Goal: Information Seeking & Learning: Check status

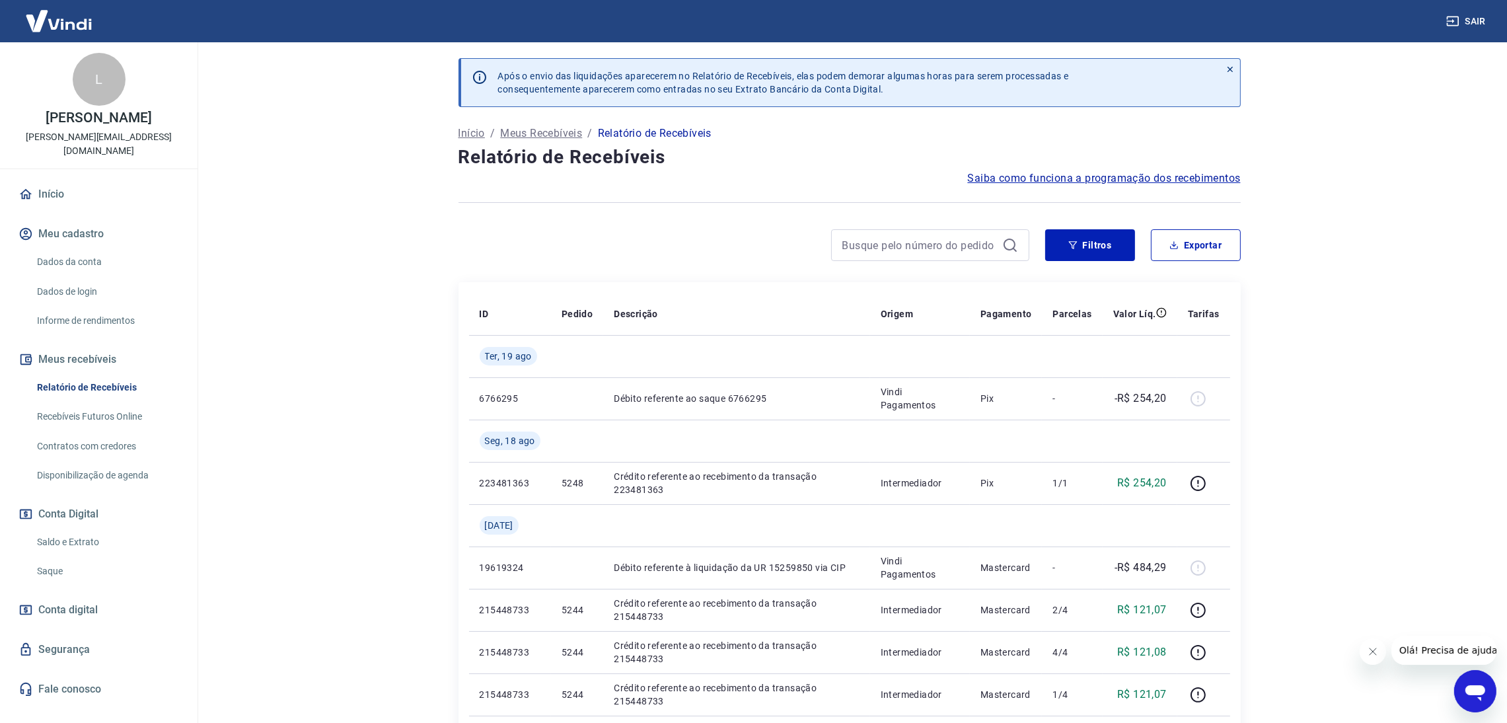
drag, startPoint x: 83, startPoint y: 526, endPoint x: 273, endPoint y: 487, distance: 194.3
click at [83, 528] on link "Saldo e Extrato" at bounding box center [107, 541] width 150 height 27
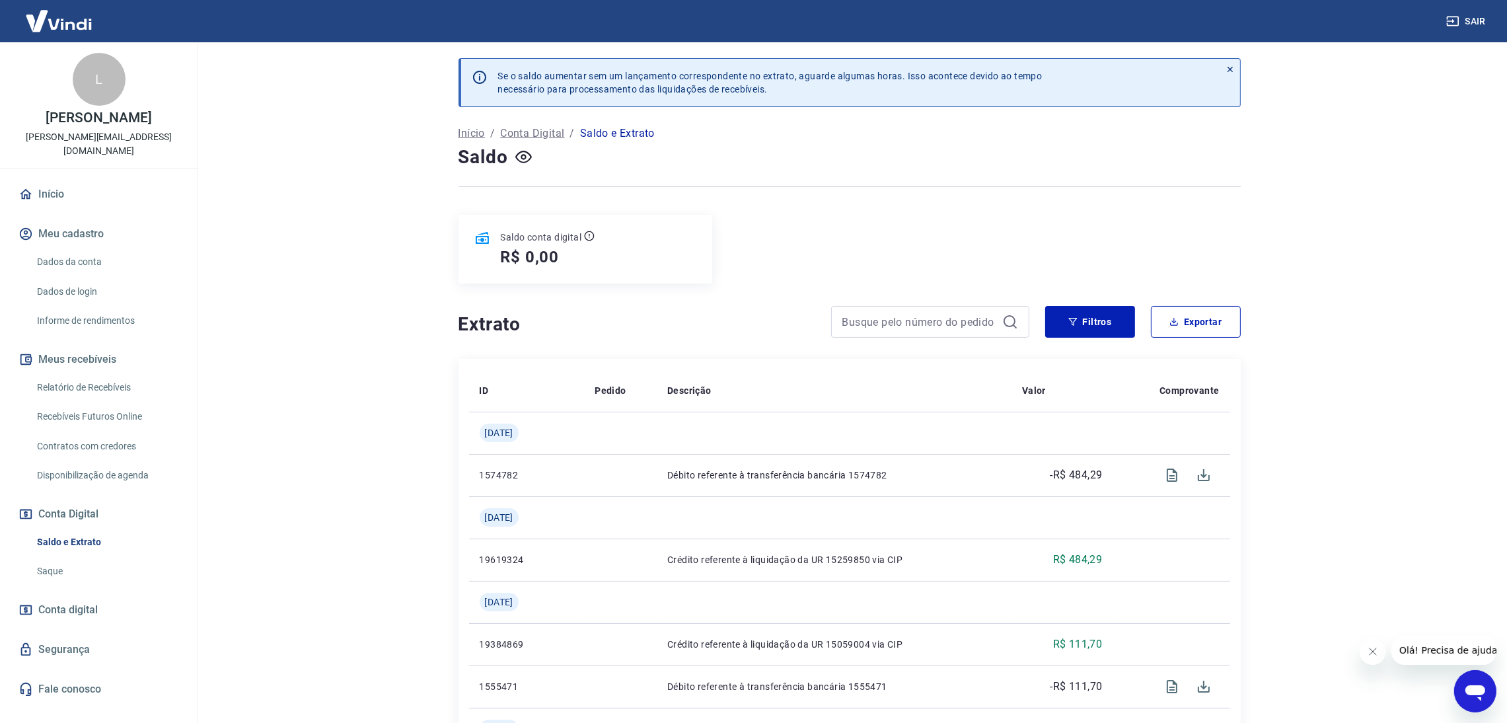
click at [59, 180] on link "Início" at bounding box center [99, 194] width 166 height 29
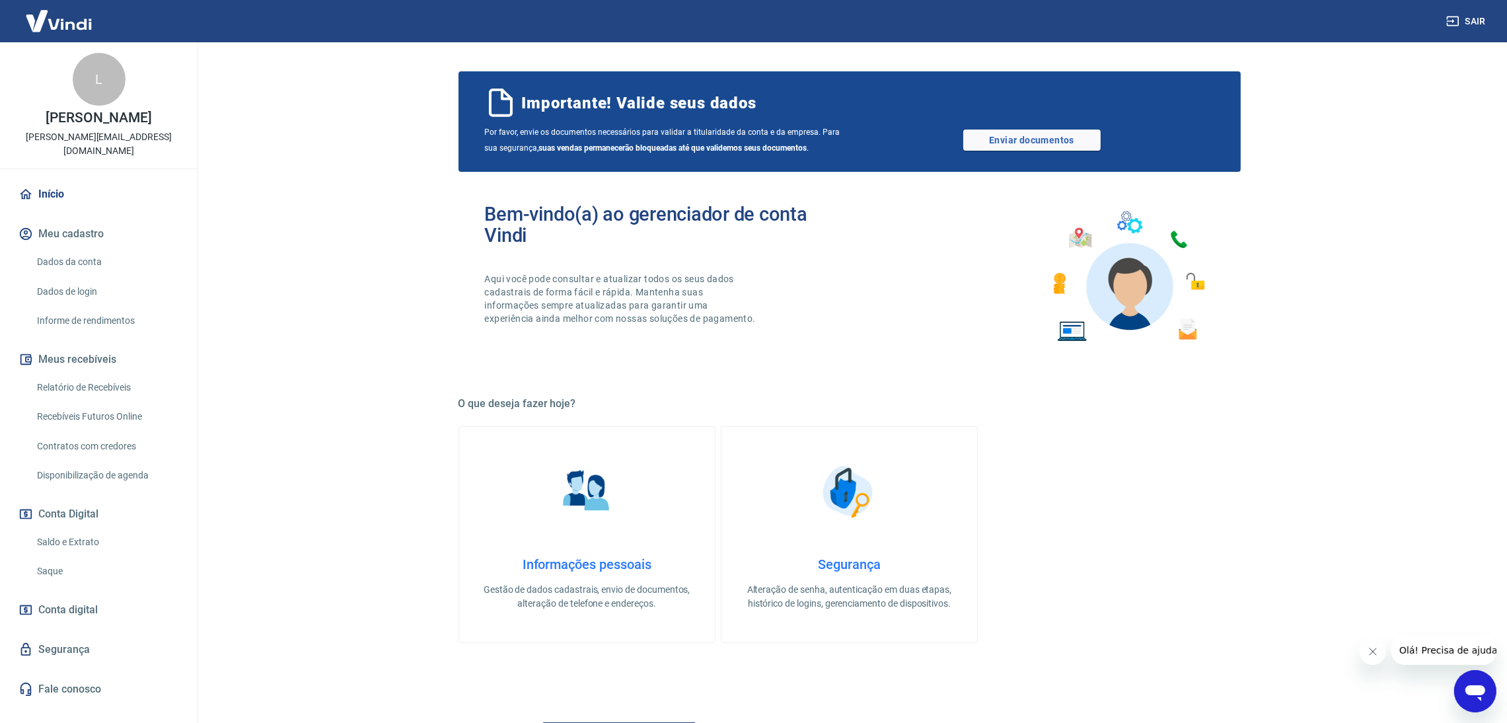
click at [94, 374] on link "Relatório de Recebíveis" at bounding box center [107, 387] width 150 height 27
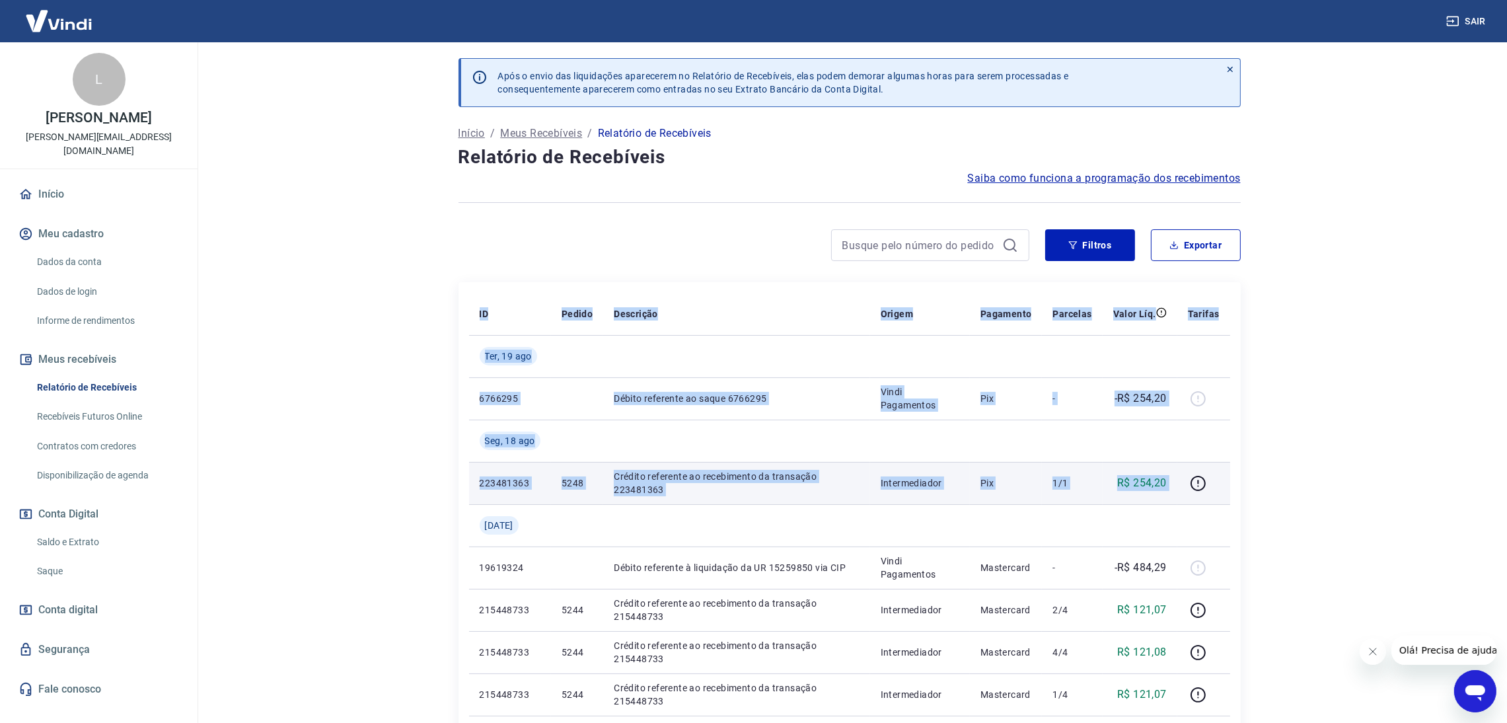
copy table "ID Pedido Descrição Origem Pagamento Parcelas Valor Líq. Tarifas [DATE] 6766295…"
drag, startPoint x: 467, startPoint y: 309, endPoint x: 1175, endPoint y: 478, distance: 727.4
click at [752, 499] on td "Crédito referente ao recebimento da transação 223481363" at bounding box center [736, 483] width 266 height 42
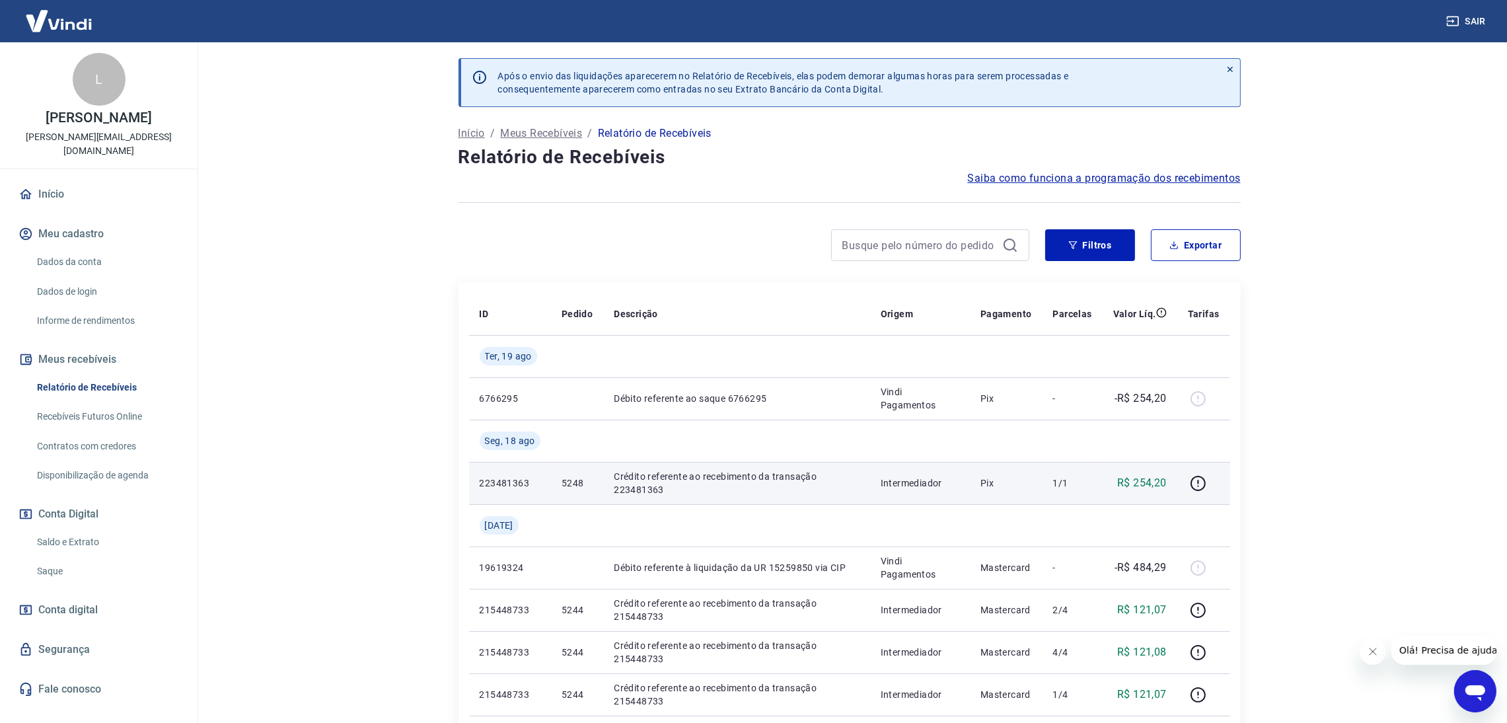
click at [571, 480] on p "5248" at bounding box center [577, 482] width 31 height 13
click at [1203, 483] on icon "button" at bounding box center [1198, 483] width 17 height 17
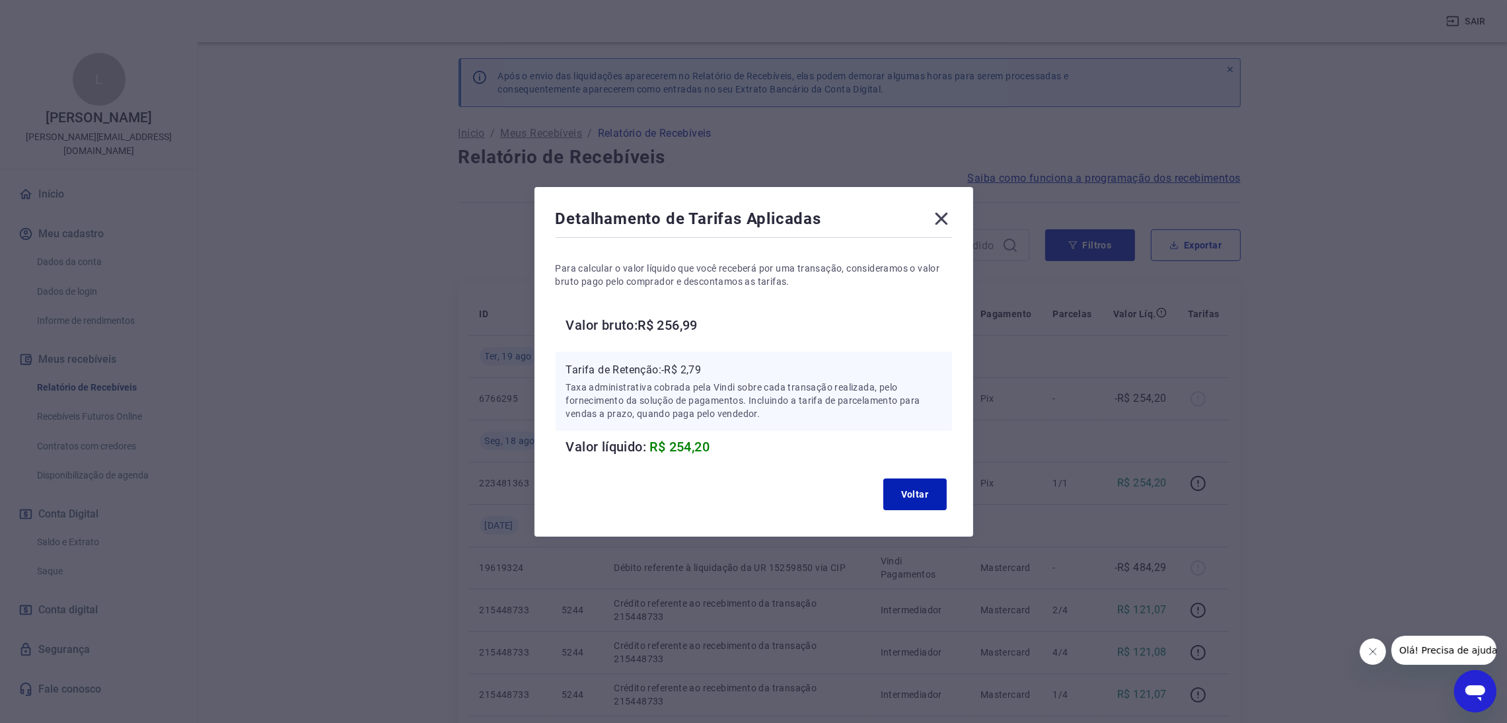
click at [941, 218] on icon at bounding box center [941, 218] width 21 height 21
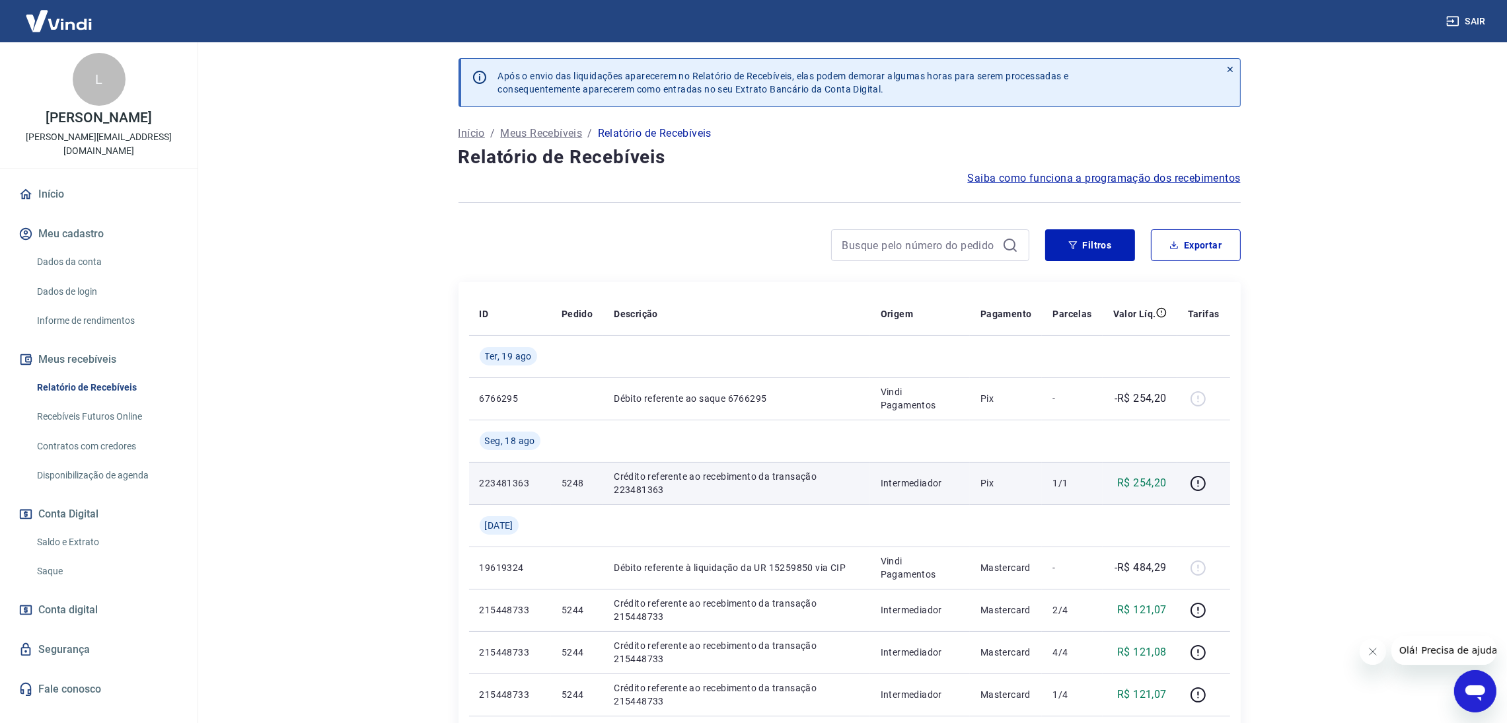
click at [601, 483] on td "5248" at bounding box center [577, 483] width 52 height 42
click at [589, 480] on p "5248" at bounding box center [577, 482] width 31 height 13
click at [597, 480] on td "5248" at bounding box center [577, 483] width 52 height 42
drag, startPoint x: 597, startPoint y: 480, endPoint x: 523, endPoint y: 473, distance: 74.9
click at [589, 480] on td "5248" at bounding box center [577, 483] width 52 height 42
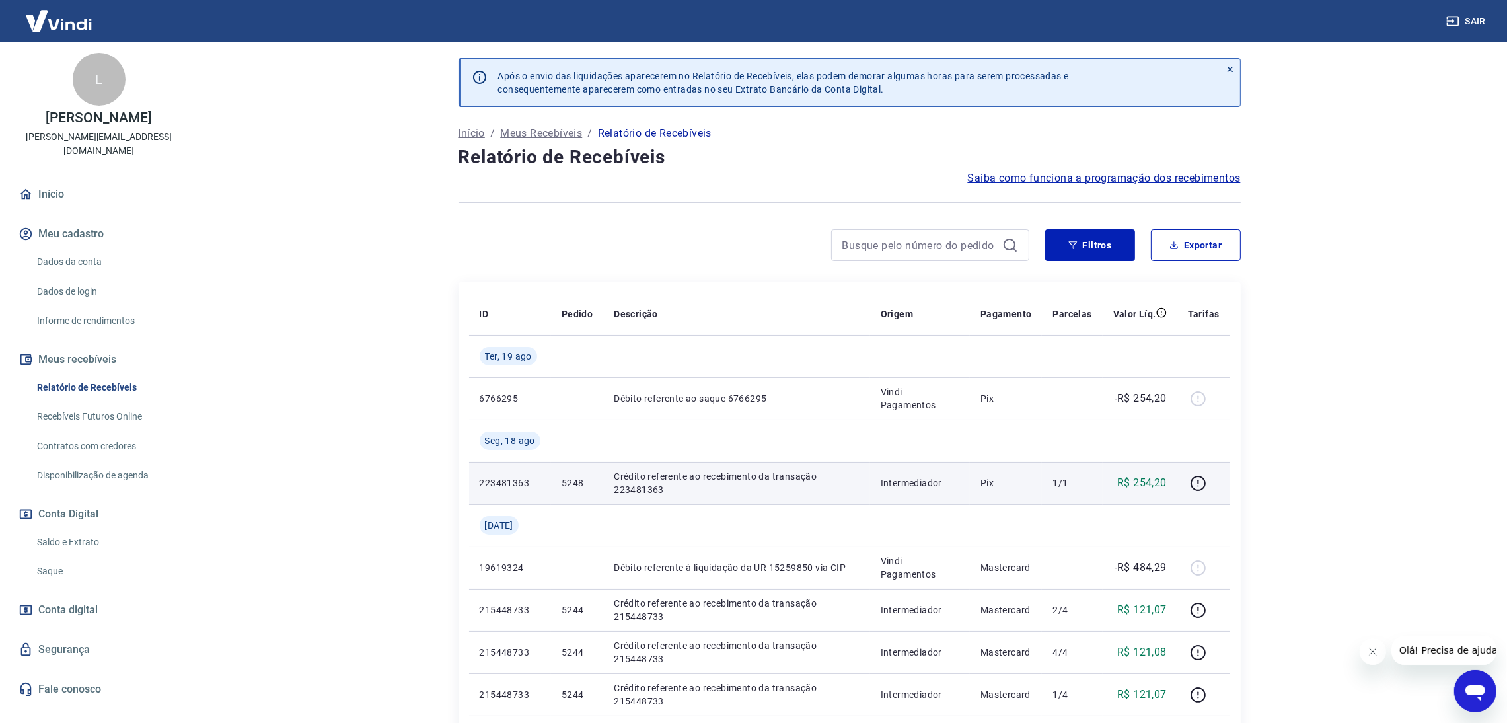
click at [519, 473] on td "223481363" at bounding box center [510, 483] width 82 height 42
click at [517, 473] on td "223481363" at bounding box center [510, 483] width 82 height 42
click at [581, 484] on p "5248" at bounding box center [577, 482] width 31 height 13
click at [573, 484] on p "5248" at bounding box center [577, 482] width 31 height 13
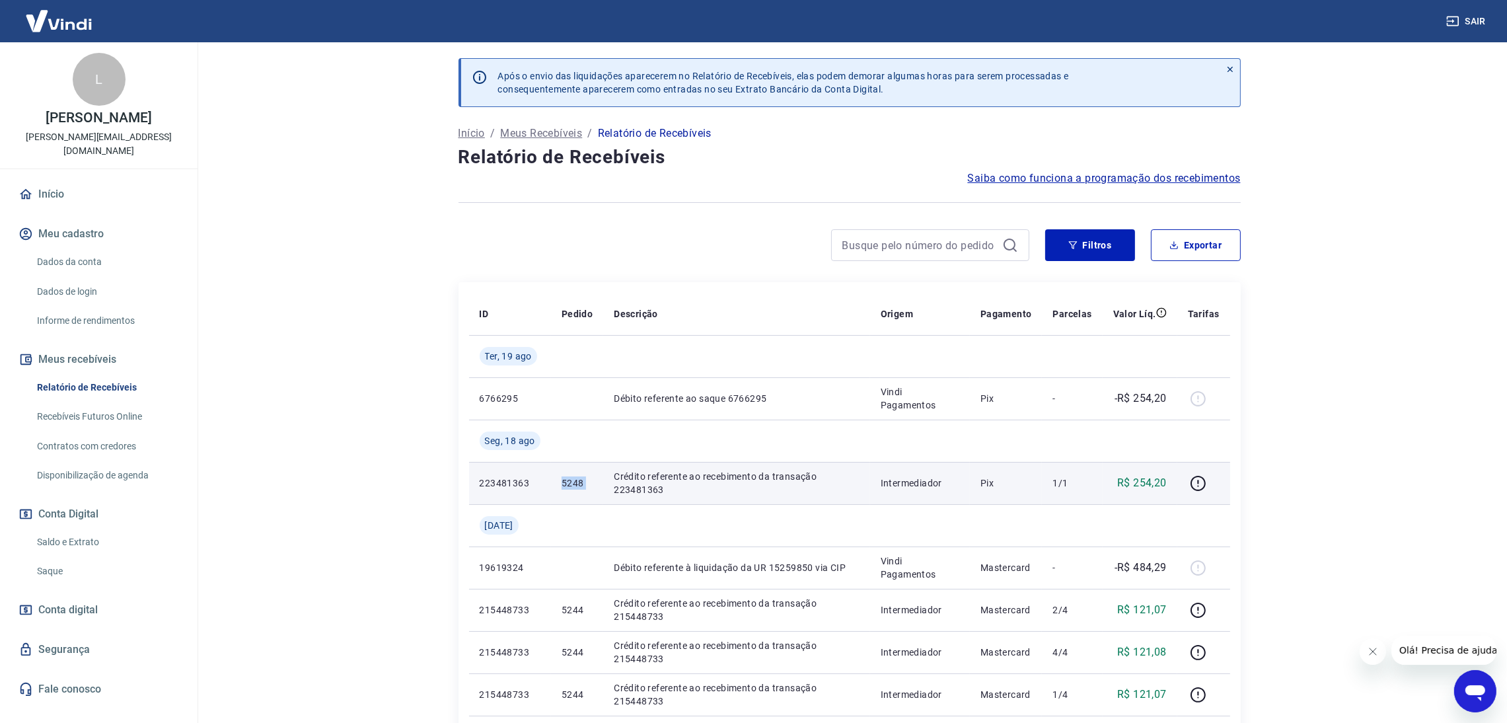
click at [573, 484] on p "5248" at bounding box center [577, 482] width 31 height 13
click at [663, 484] on p "Crédito referente ao recebimento da transação 223481363" at bounding box center [736, 483] width 245 height 26
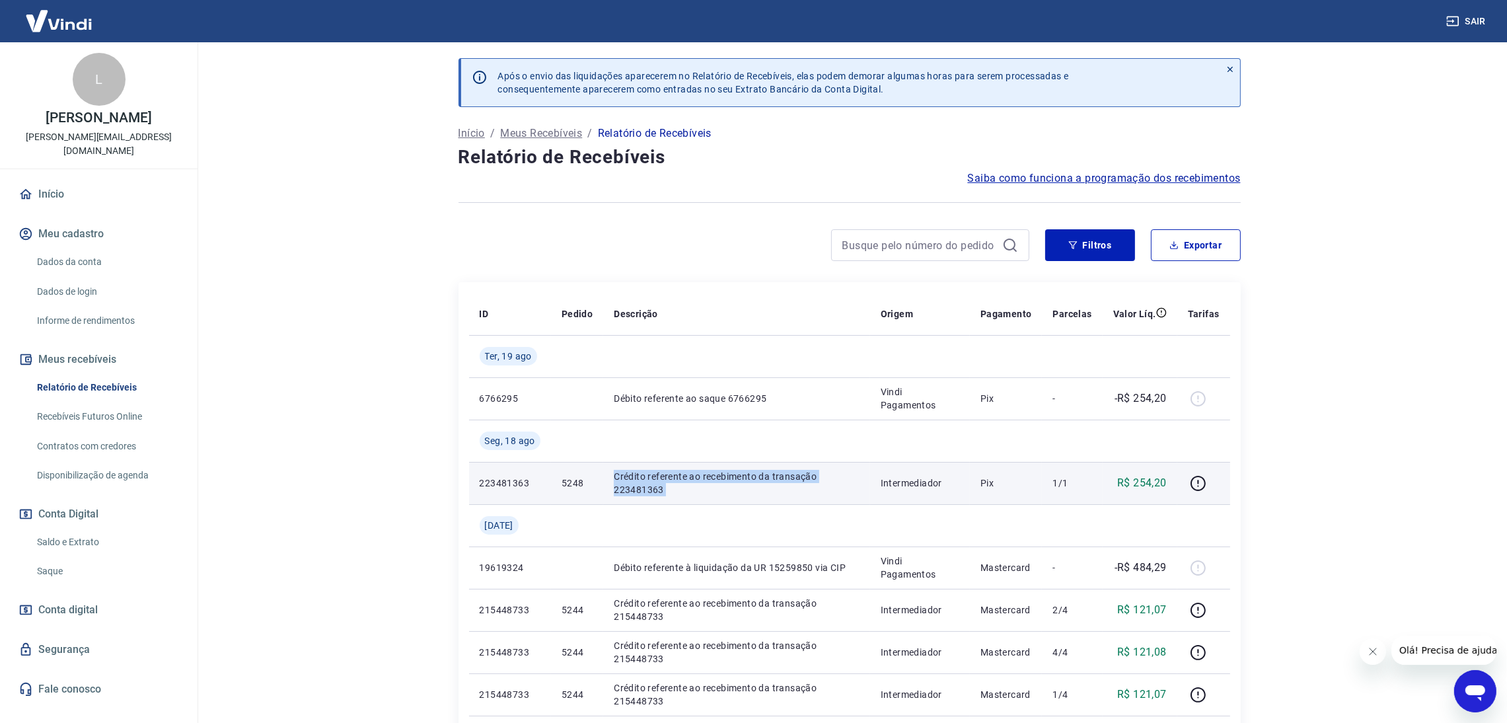
click at [879, 465] on td "Intermediador" at bounding box center [920, 483] width 100 height 42
click at [900, 480] on p "Intermediador" at bounding box center [920, 482] width 79 height 13
click at [910, 480] on p "Intermediador" at bounding box center [920, 482] width 79 height 13
drag, startPoint x: 875, startPoint y: 486, endPoint x: 573, endPoint y: 488, distance: 301.9
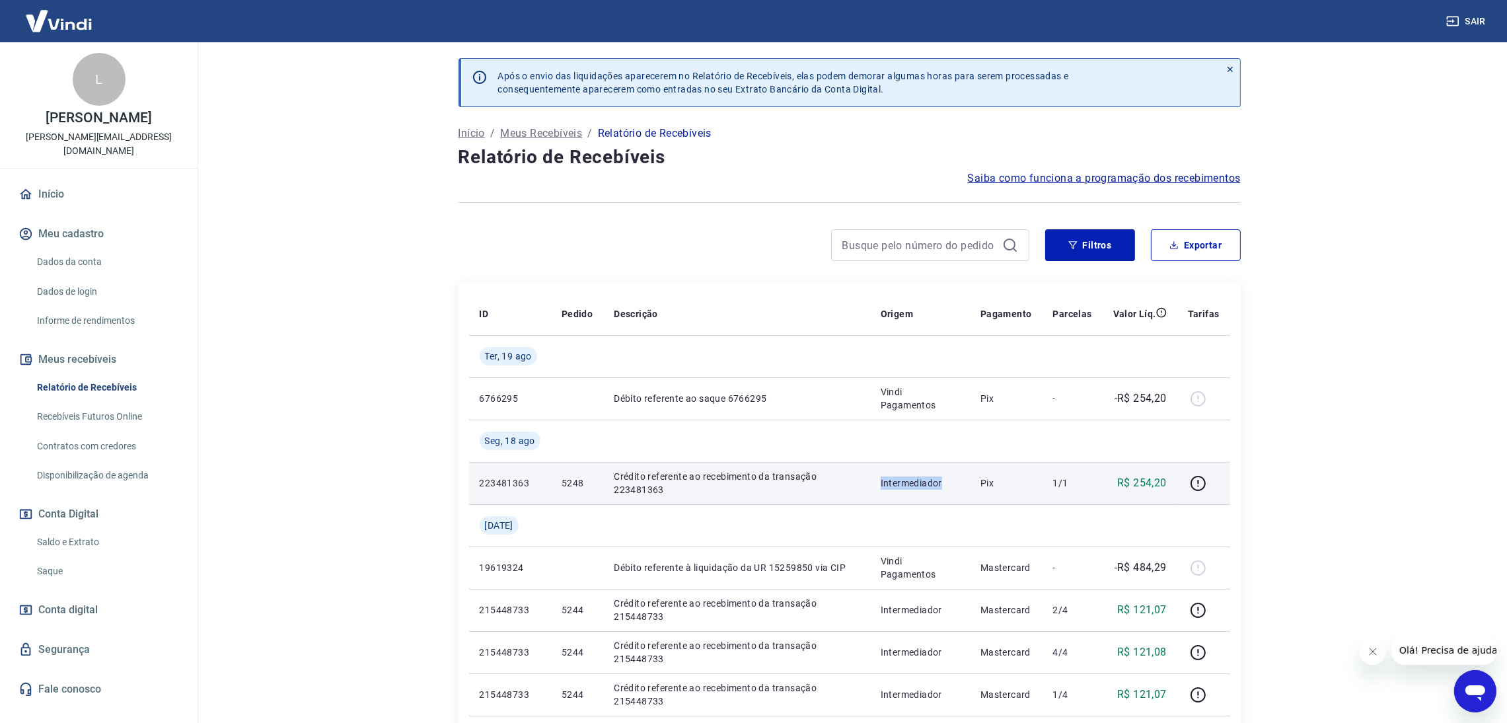
click at [725, 486] on tr "223481363 5248 Crédito referente ao recebimento da transação 223481363 Intermed…" at bounding box center [849, 483] width 761 height 42
click at [487, 488] on p "223481363" at bounding box center [510, 482] width 61 height 13
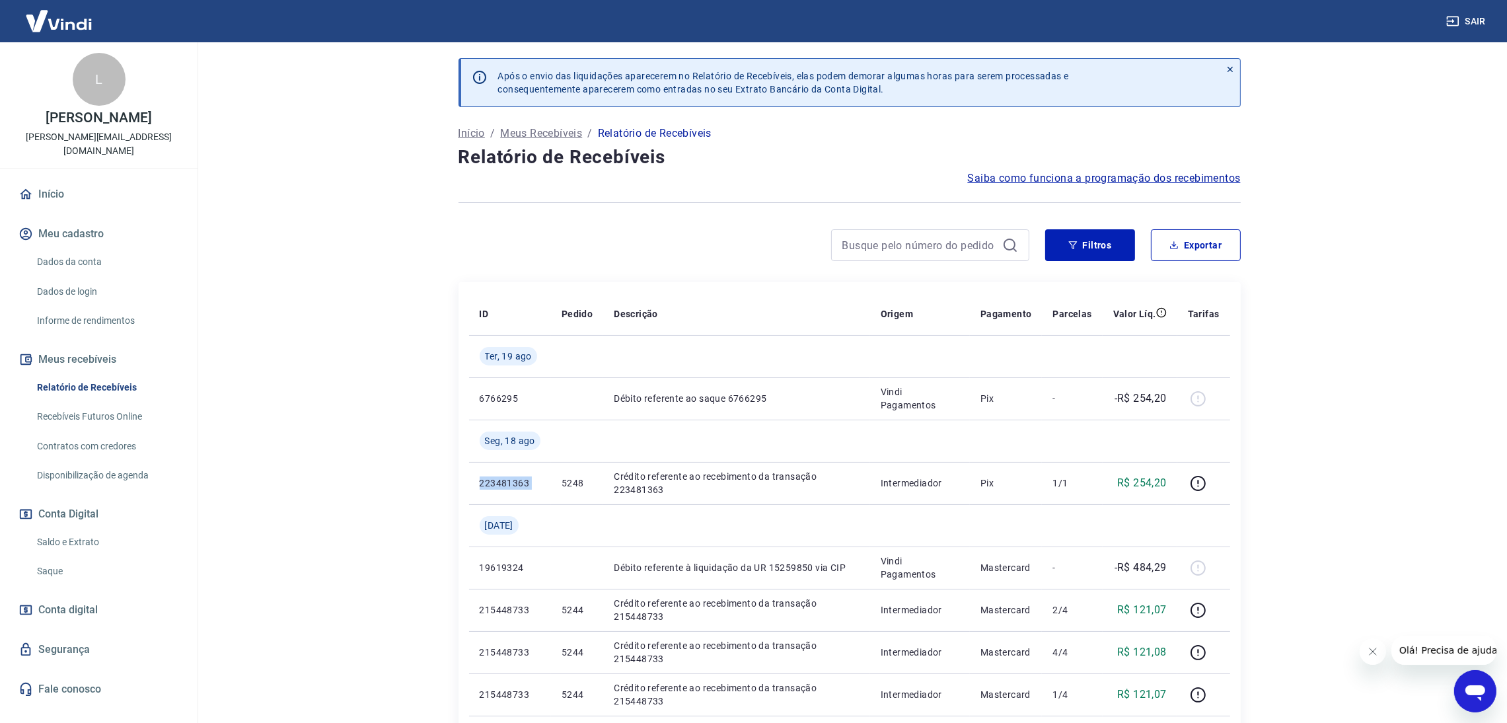
drag, startPoint x: 488, startPoint y: 488, endPoint x: 161, endPoint y: 421, distance: 333.7
click at [486, 488] on p "223481363" at bounding box center [510, 482] width 61 height 13
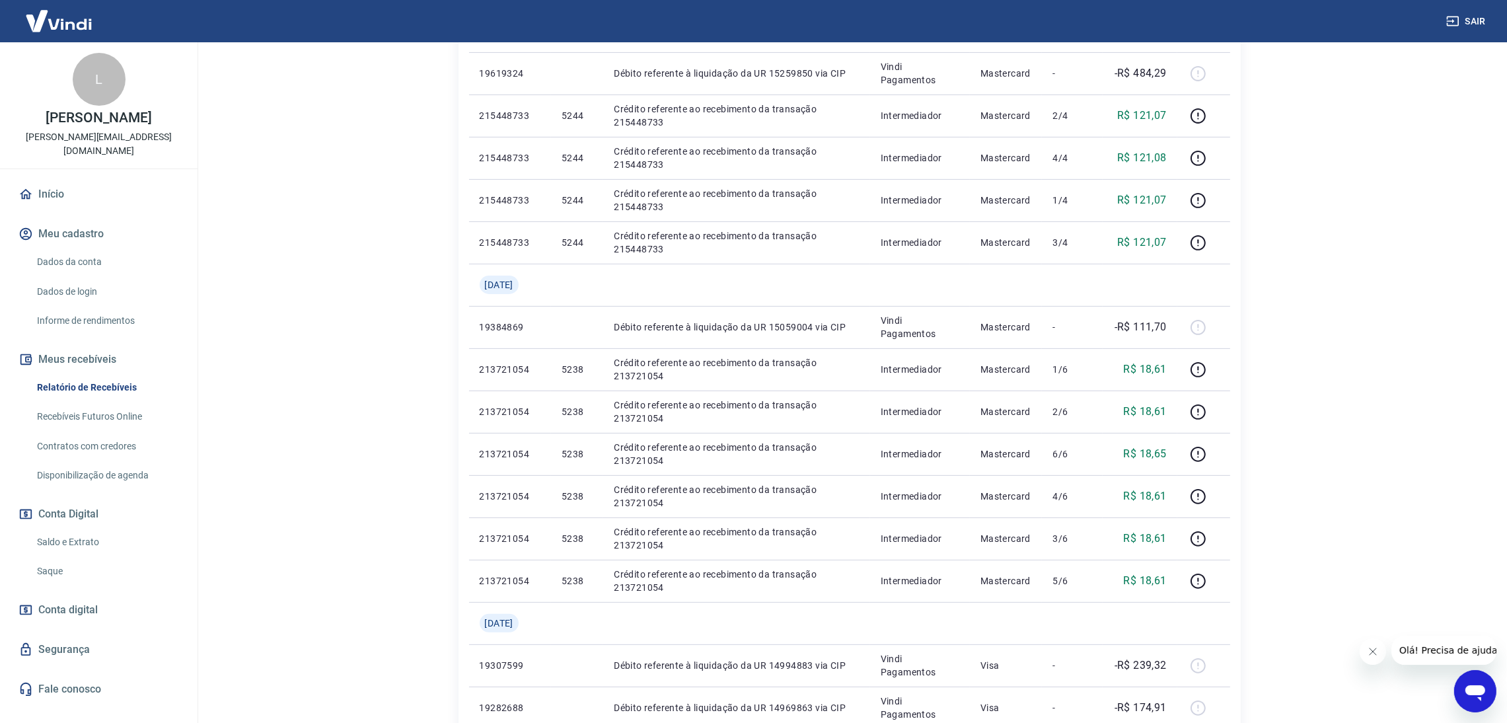
scroll to position [495, 0]
drag, startPoint x: 203, startPoint y: 600, endPoint x: 209, endPoint y: 512, distance: 88.0
click at [92, 528] on link "Saldo e Extrato" at bounding box center [107, 541] width 150 height 27
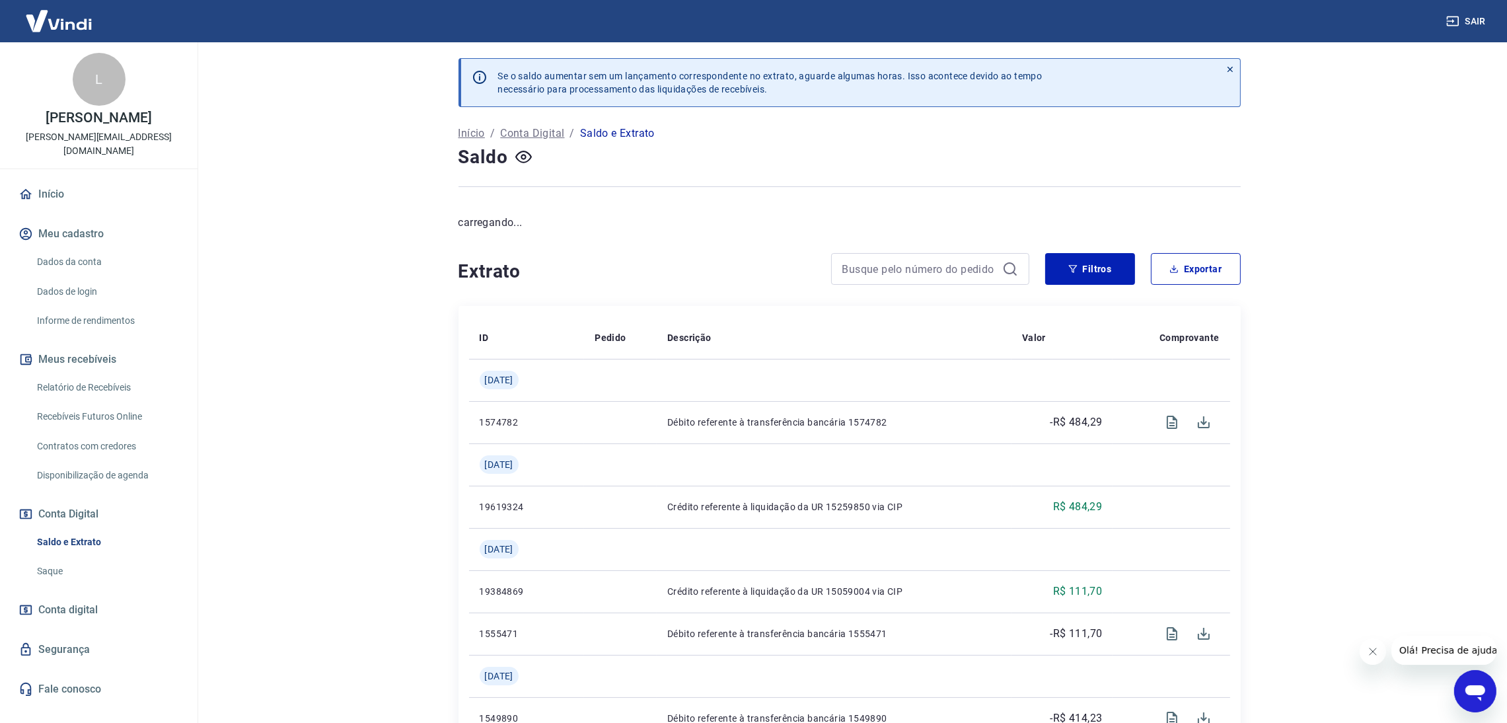
click at [64, 182] on link "Início" at bounding box center [99, 194] width 166 height 29
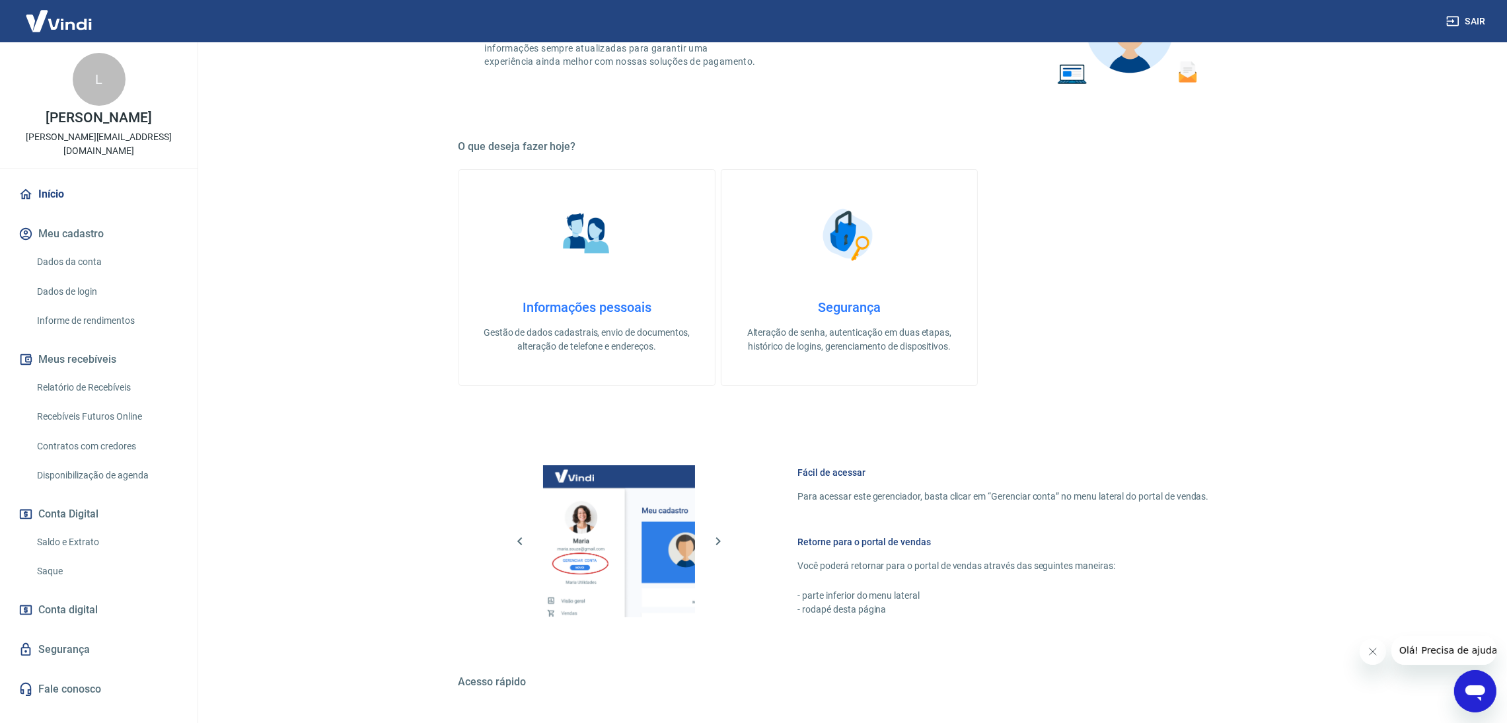
scroll to position [410, 0]
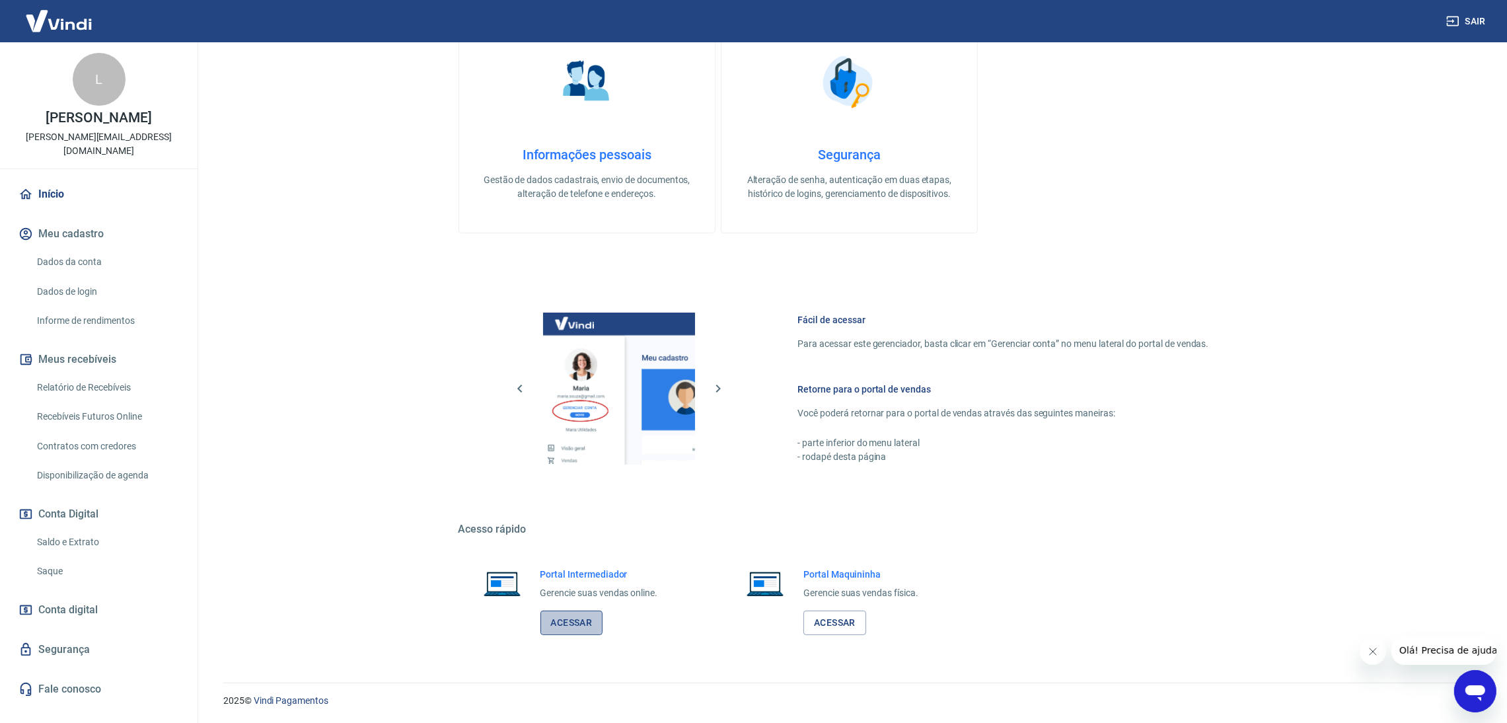
click at [584, 618] on link "Acessar" at bounding box center [571, 622] width 63 height 24
